Goal: Check status: Check status

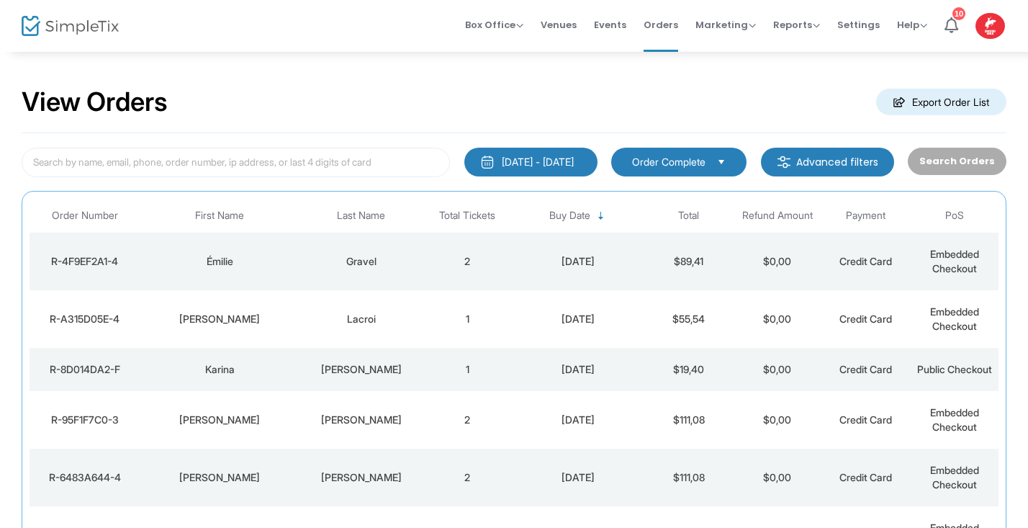
click at [38, 32] on img at bounding box center [70, 26] width 97 height 21
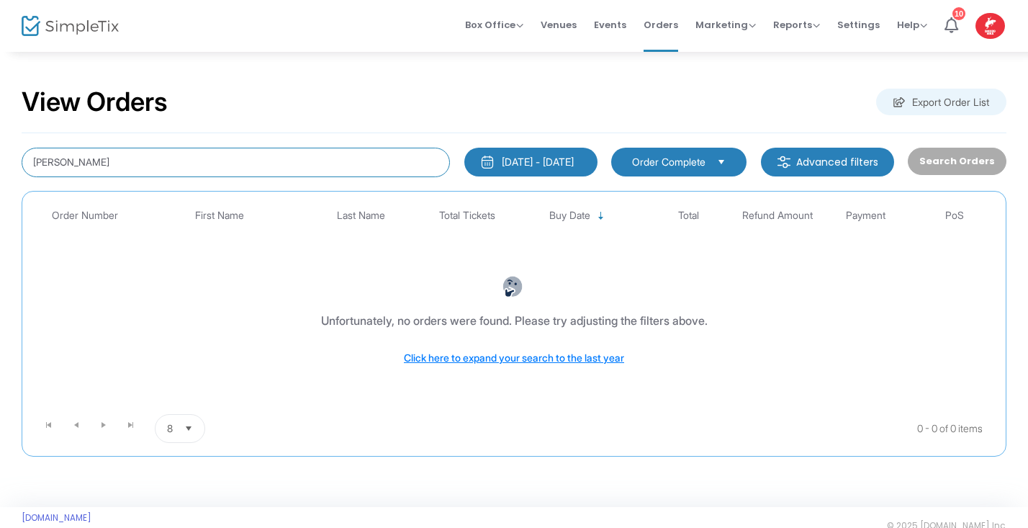
click at [182, 161] on input "normande Duchesne" at bounding box center [236, 163] width 428 height 30
type input "n"
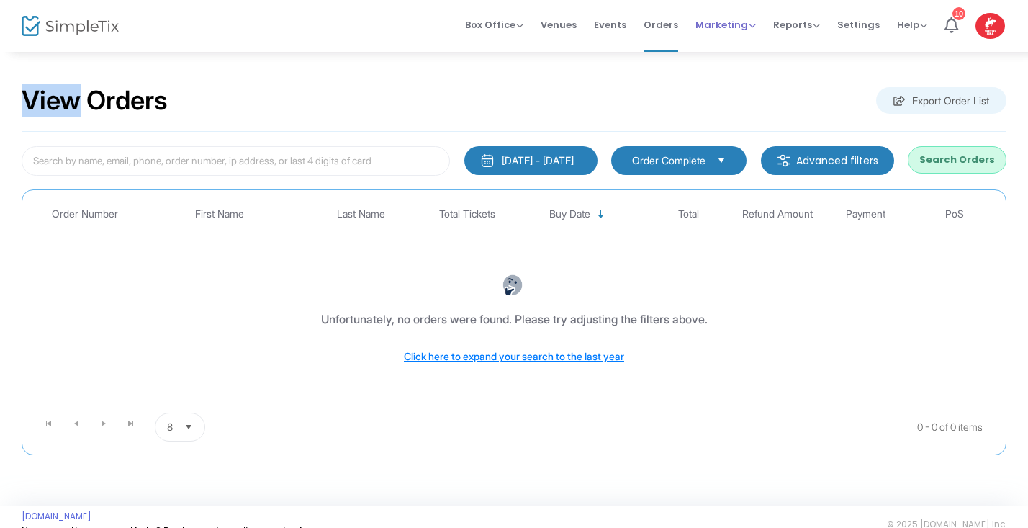
click at [716, 0] on html "Processing... please wait Box Office Sell Tickets Bookings Sell Season Pass Ven…" at bounding box center [514, 263] width 1028 height 528
click at [639, 102] on div "View Orders Export Order List" at bounding box center [514, 101] width 985 height 61
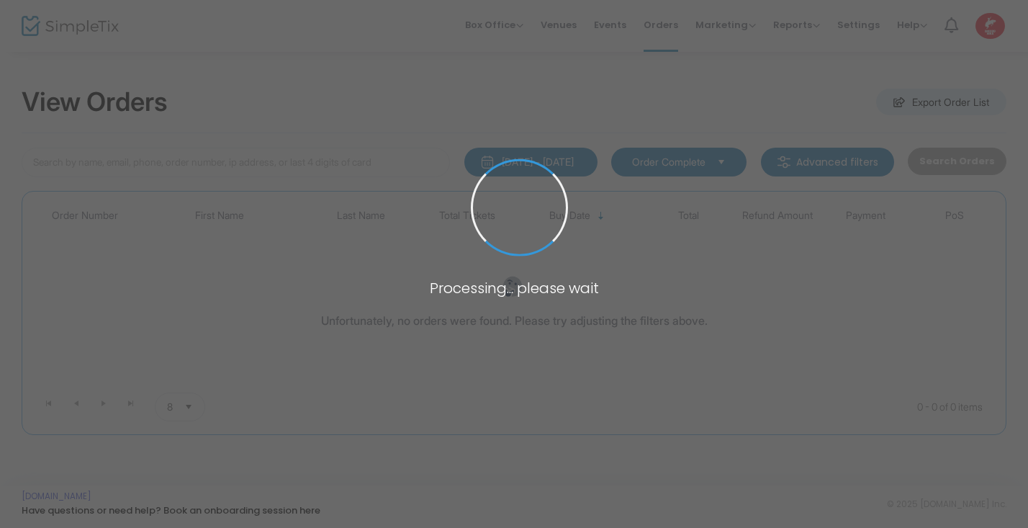
scroll to position [1, 0]
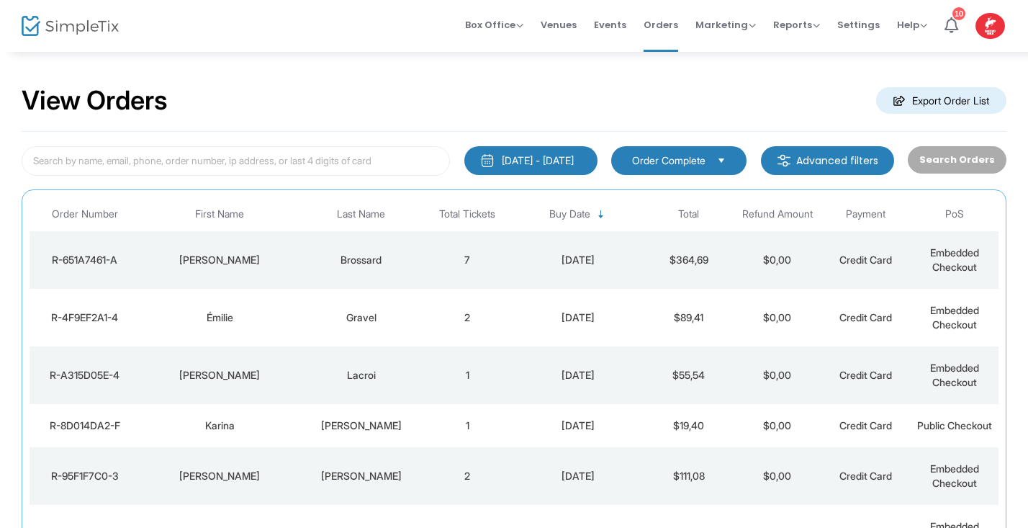
click at [379, 259] on div "Brossard" at bounding box center [361, 260] width 117 height 14
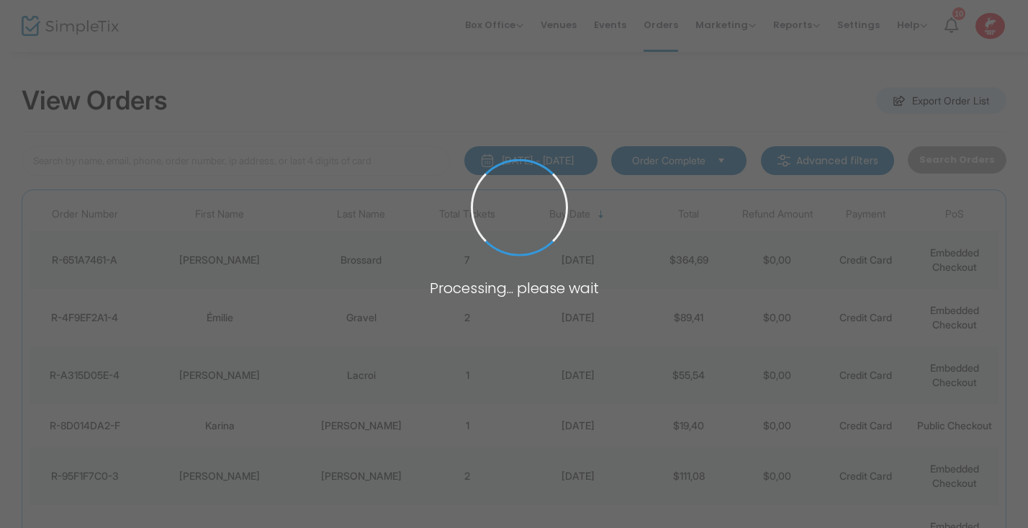
scroll to position [0, 0]
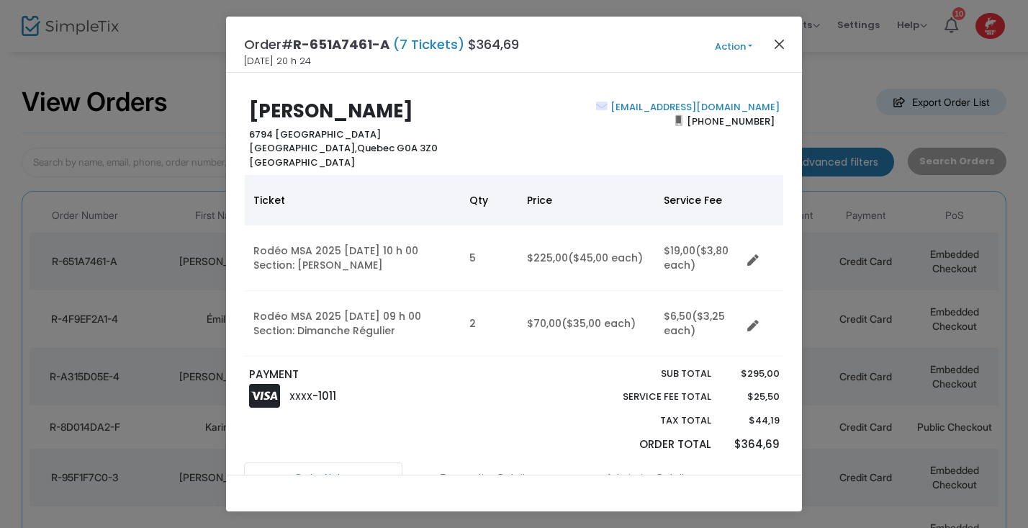
click at [777, 45] on button "Close" at bounding box center [779, 44] width 19 height 19
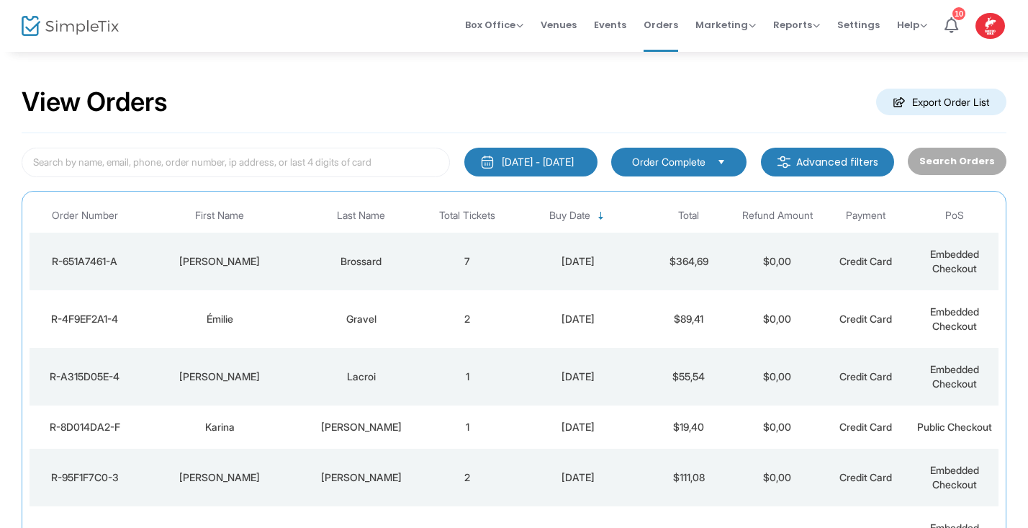
click at [490, 262] on td "7" at bounding box center [467, 262] width 89 height 58
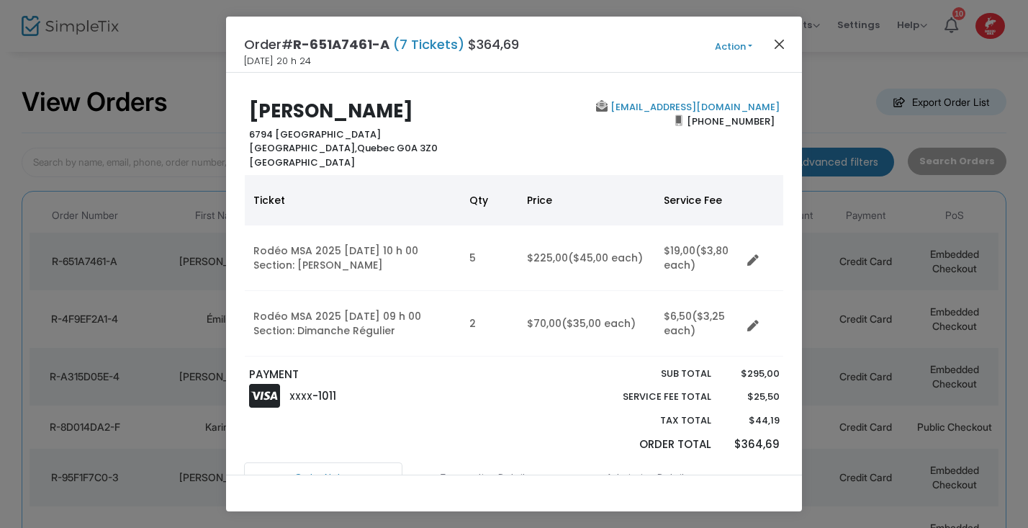
click at [778, 37] on button "Close" at bounding box center [779, 44] width 19 height 19
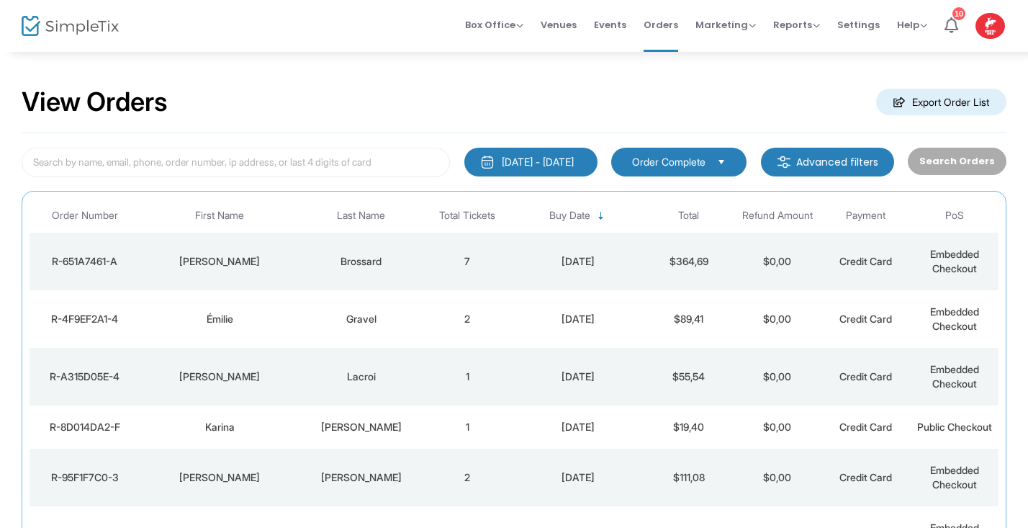
scroll to position [150, 0]
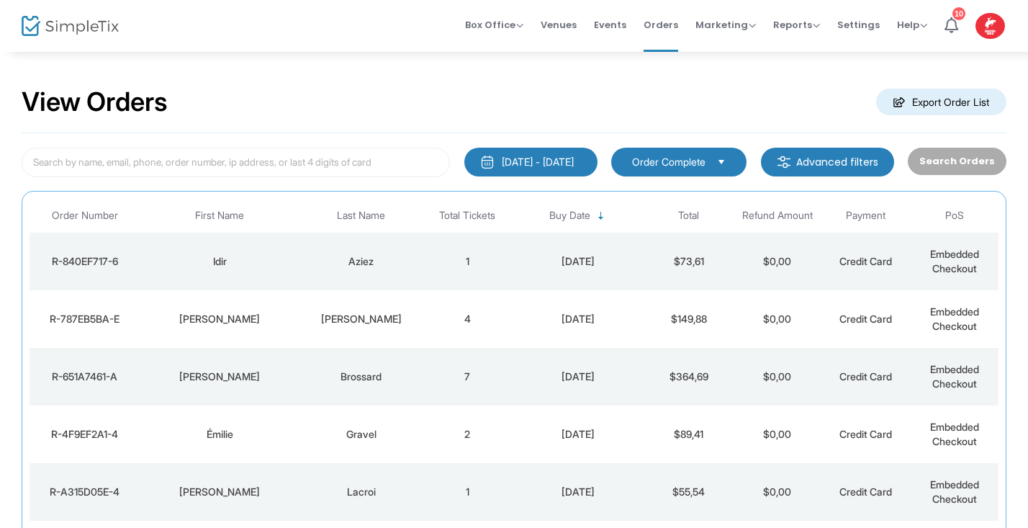
click at [52, 27] on img at bounding box center [70, 26] width 97 height 21
click at [369, 254] on div "Aziez" at bounding box center [361, 261] width 117 height 14
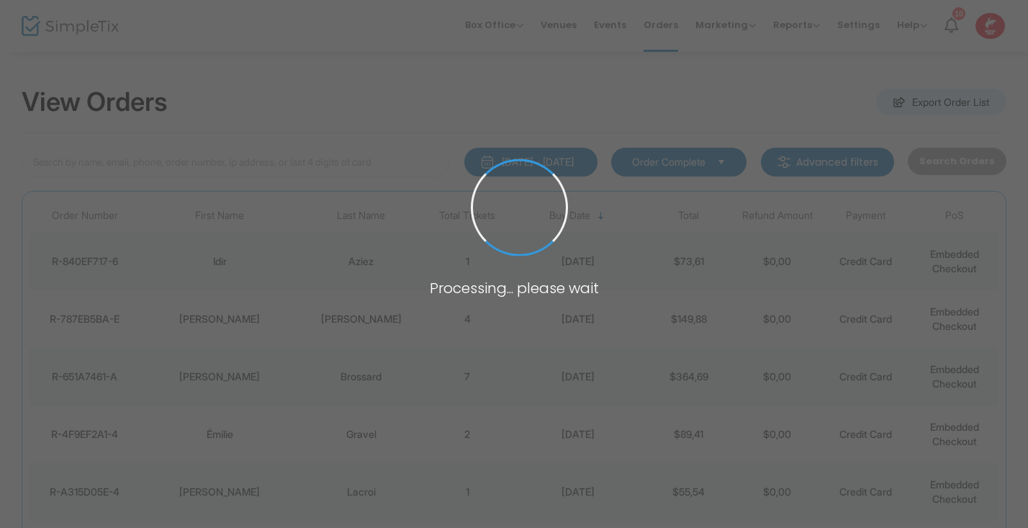
click at [369, 253] on span at bounding box center [514, 264] width 1028 height 528
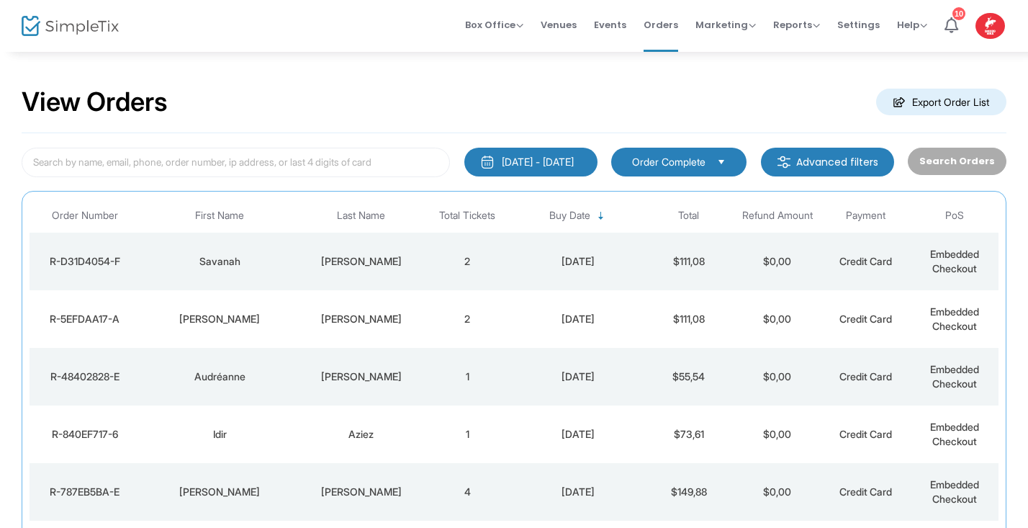
click at [63, 32] on img at bounding box center [70, 26] width 97 height 21
